Goal: Submit feedback/report problem

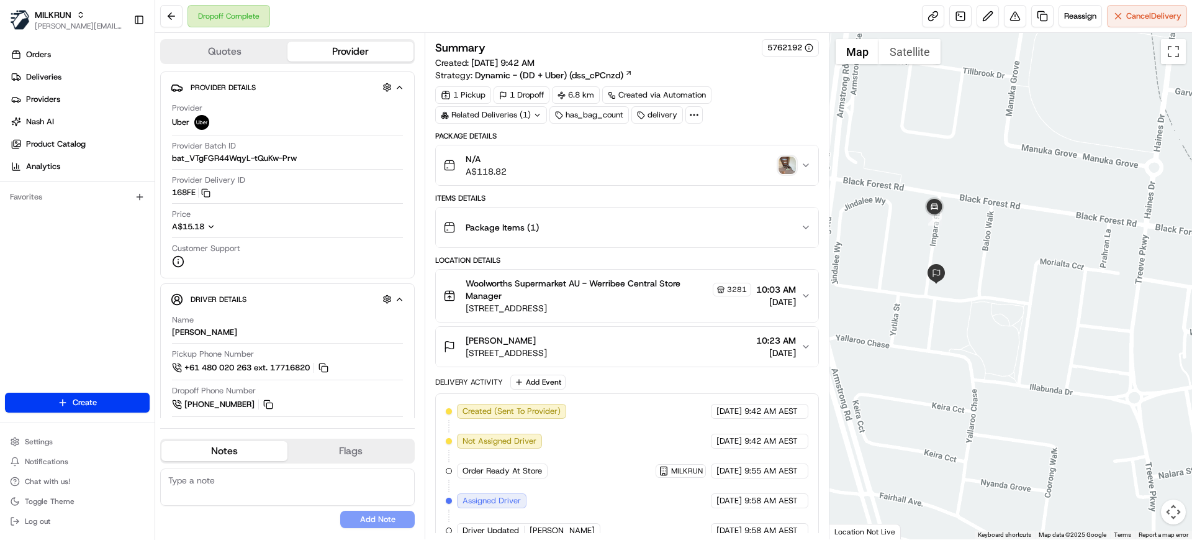
drag, startPoint x: 938, startPoint y: 327, endPoint x: 969, endPoint y: 218, distance: 113.8
click at [969, 218] on div at bounding box center [1011, 286] width 363 height 506
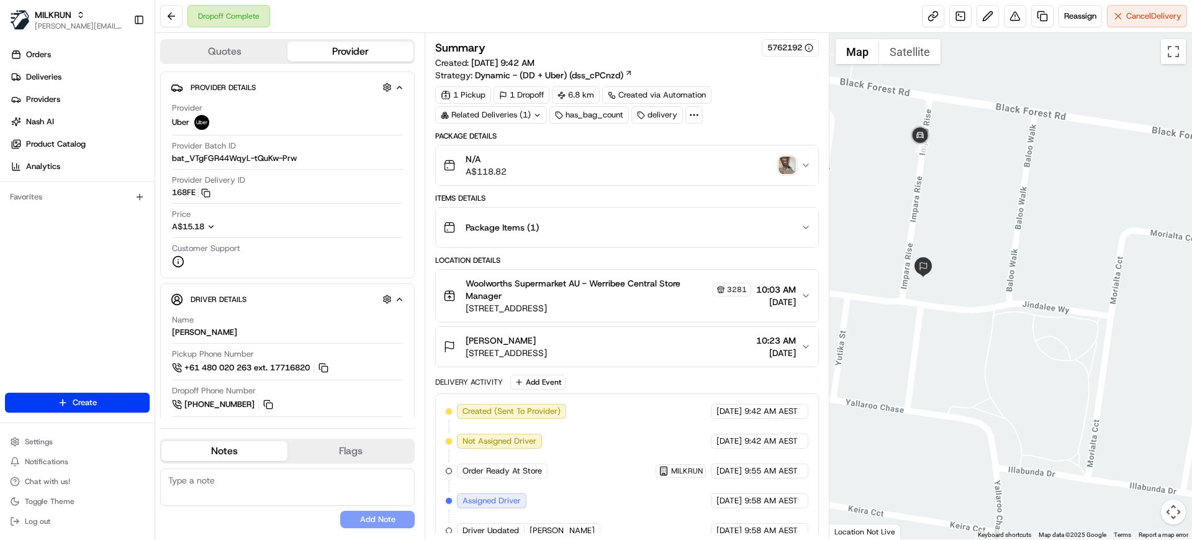
drag, startPoint x: 972, startPoint y: 254, endPoint x: 948, endPoint y: 212, distance: 48.7
click at [948, 212] on div at bounding box center [1011, 286] width 363 height 506
click at [795, 168] on img "button" at bounding box center [787, 164] width 17 height 17
click at [789, 166] on img "button" at bounding box center [787, 164] width 17 height 17
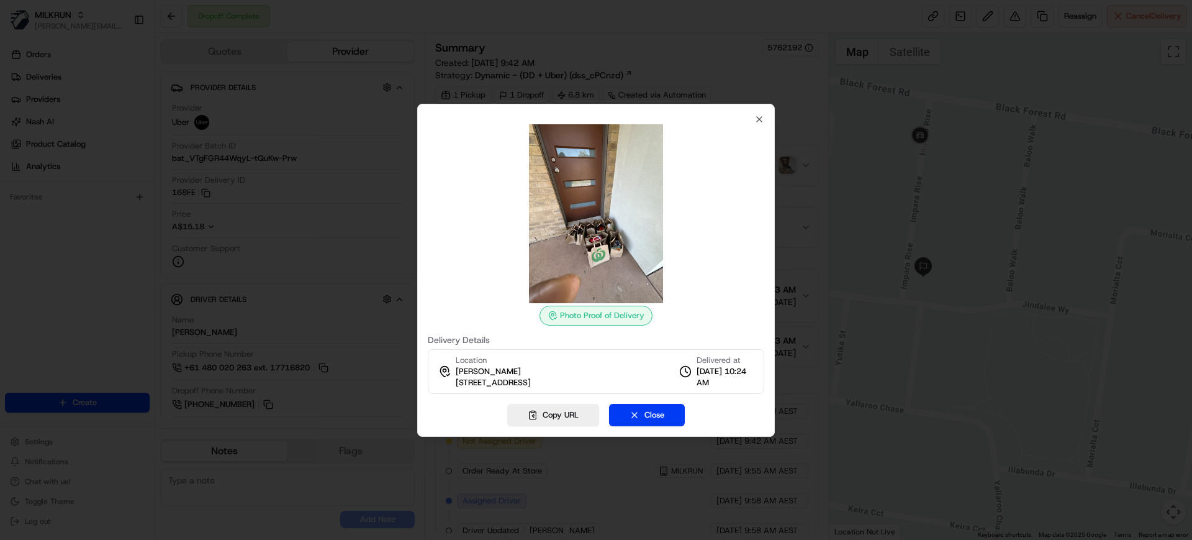
click at [890, 195] on div at bounding box center [596, 270] width 1192 height 540
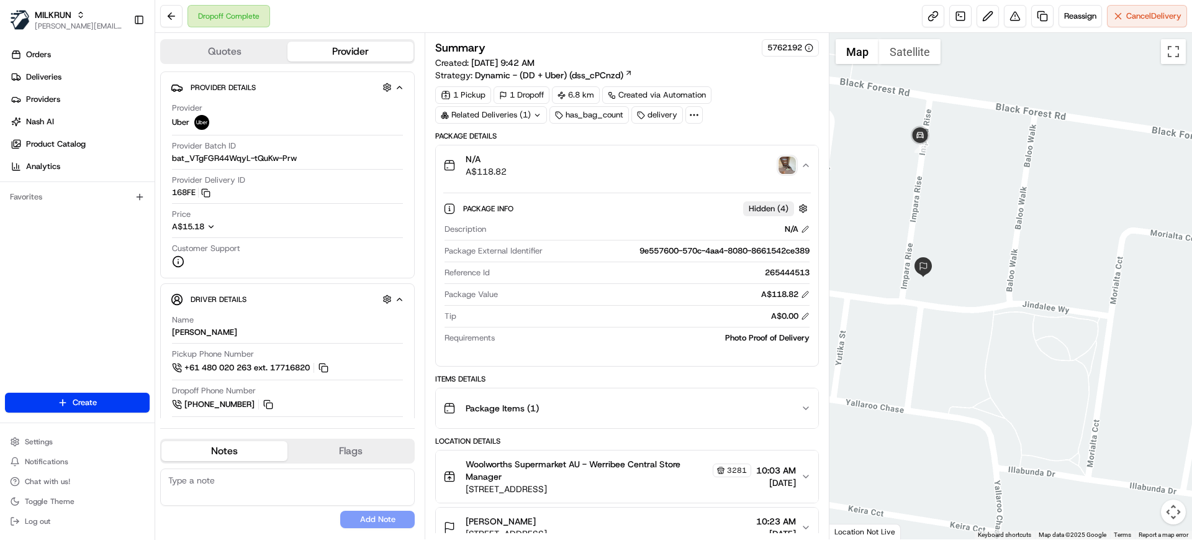
click at [784, 158] on img "button" at bounding box center [787, 164] width 17 height 17
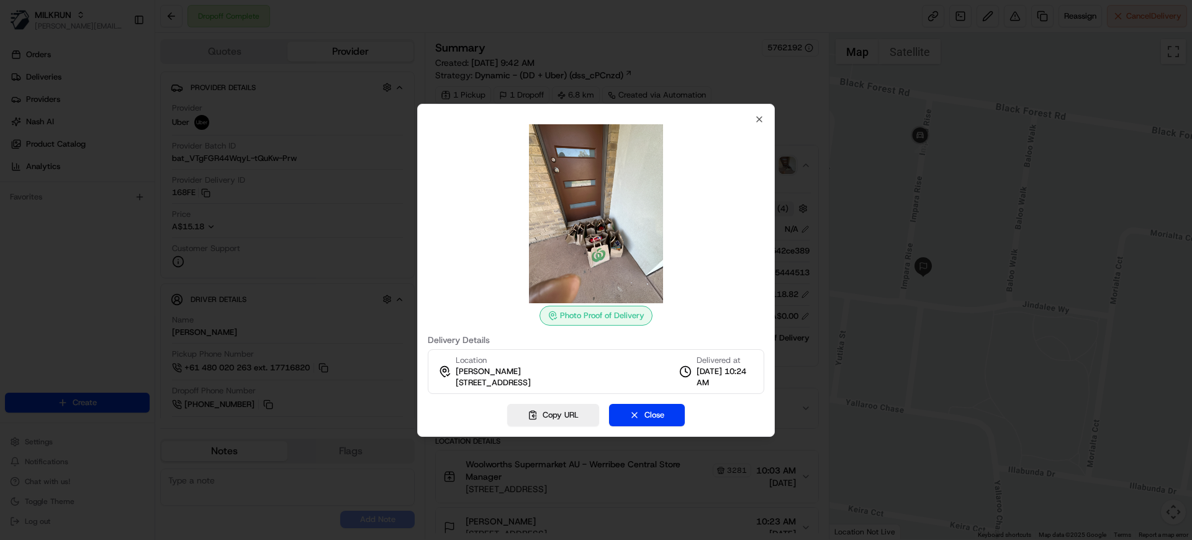
click at [754, 115] on div "Photo Proof of Delivery Delivery Details Location [PERSON_NAME] [STREET_ADDRESS…" at bounding box center [596, 253] width 337 height 279
click at [759, 117] on icon "button" at bounding box center [759, 119] width 5 height 5
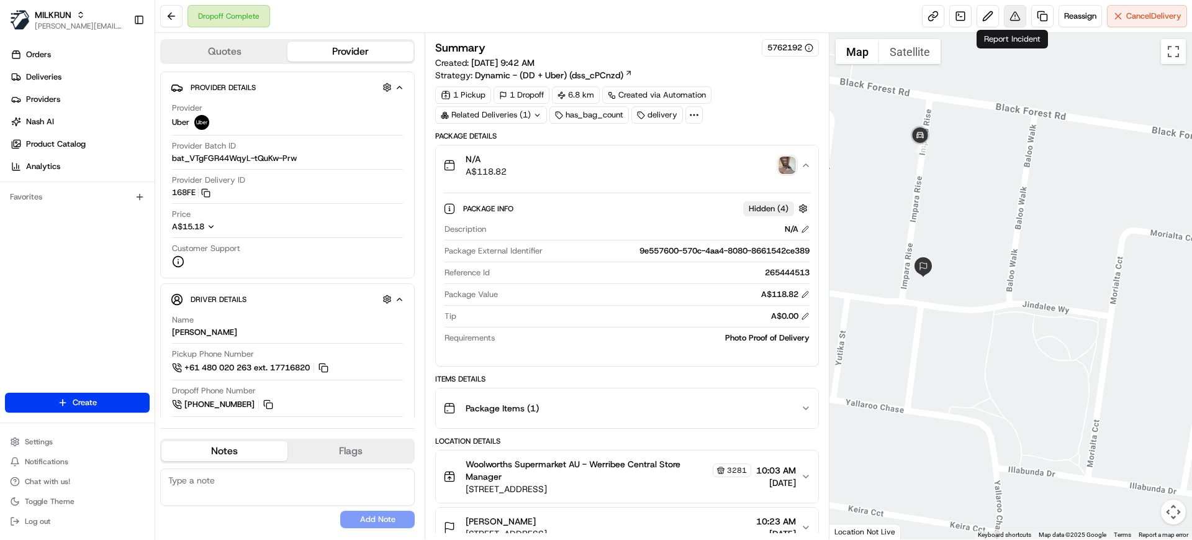
click at [1008, 19] on button at bounding box center [1015, 16] width 22 height 22
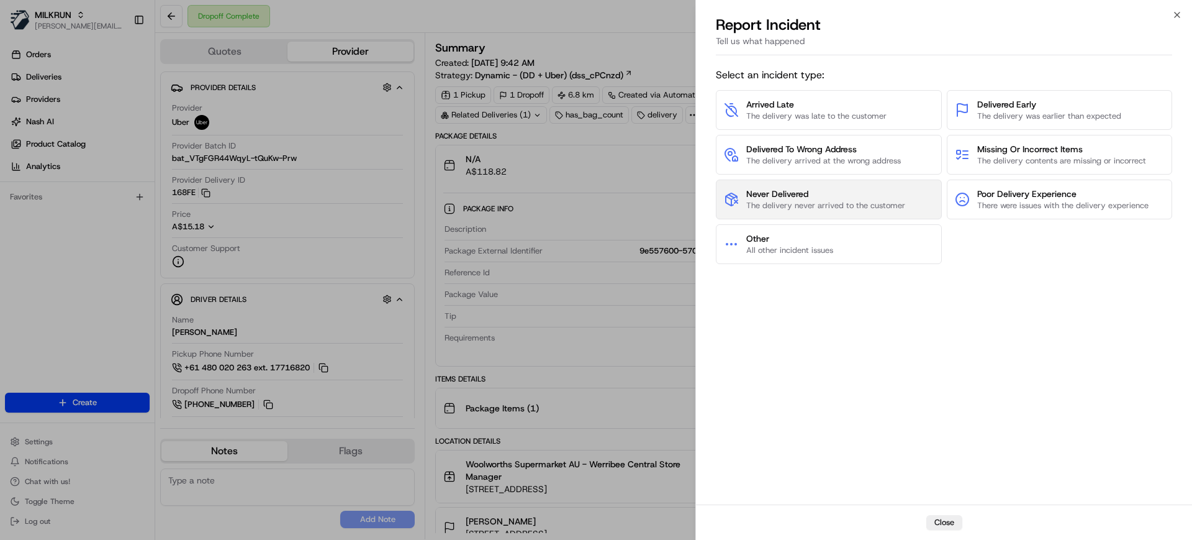
click at [861, 202] on span "The delivery never arrived to the customer" at bounding box center [825, 205] width 159 height 11
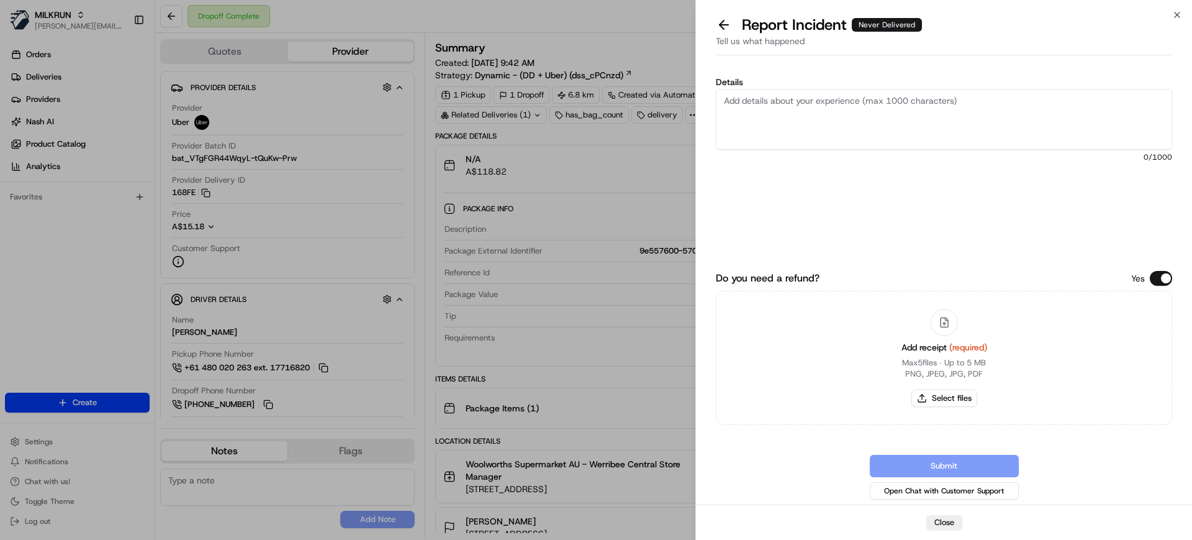
click at [794, 137] on textarea "Details" at bounding box center [944, 119] width 456 height 61
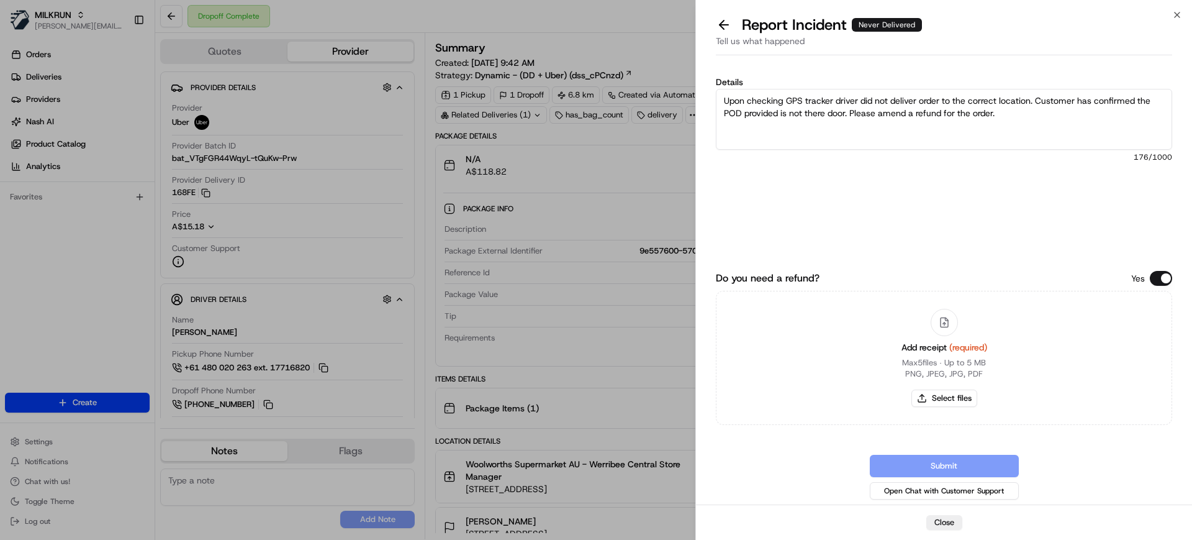
type textarea "Upon checking GPS tracker driver did not deliver order to the correct location.…"
click at [949, 401] on button "Select files" at bounding box center [945, 397] width 66 height 17
type input "C:\fakepath\[PERSON_NAME].pdf"
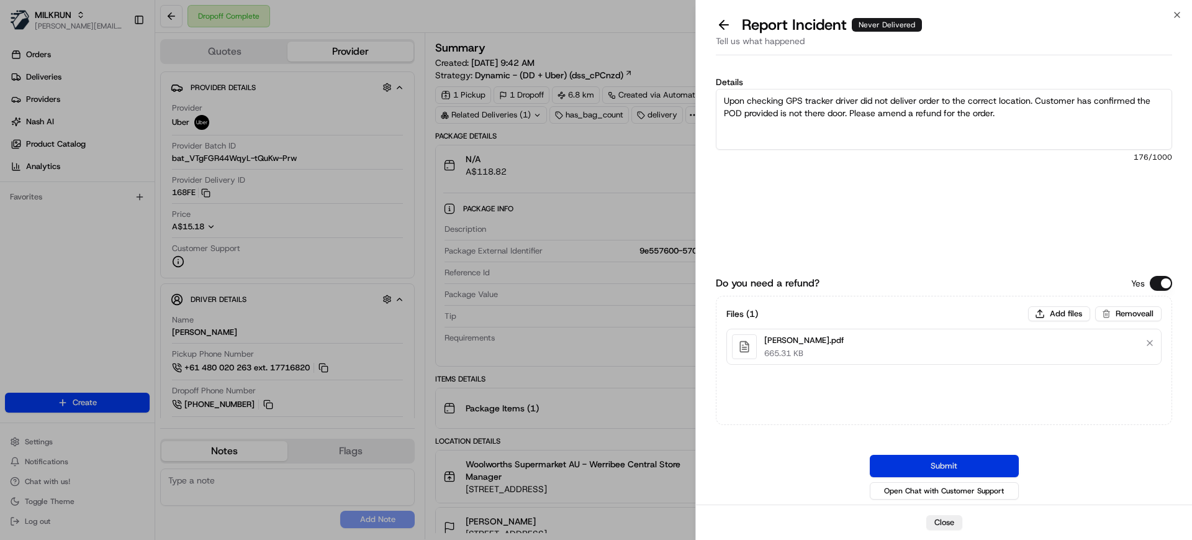
click at [969, 462] on button "Submit" at bounding box center [944, 466] width 149 height 22
